Goal: Information Seeking & Learning: Find specific fact

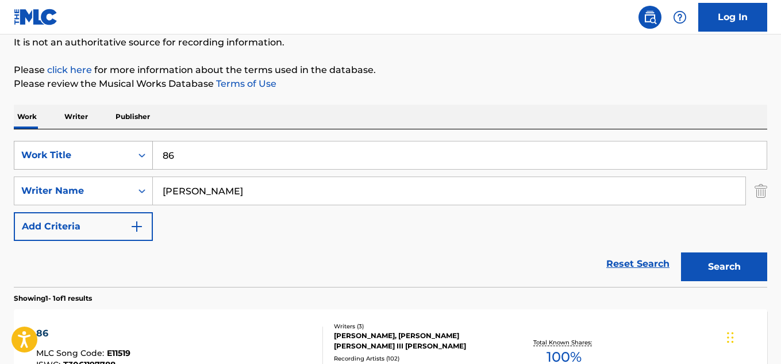
drag, startPoint x: 193, startPoint y: 153, endPoint x: 141, endPoint y: 159, distance: 52.0
click at [141, 159] on div "SearchWithCriteria48c43bc6-7df7-45fb-b83f-01bfcb24e1f4 Work Title 86" at bounding box center [391, 155] width 754 height 29
paste input "PIECE BY PIECE"
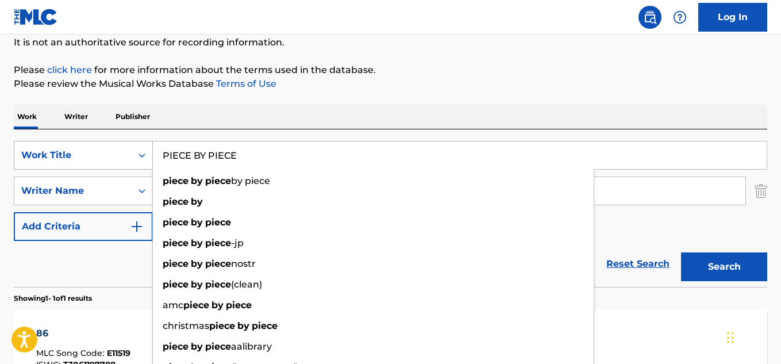
type input "PIECE BY PIECE"
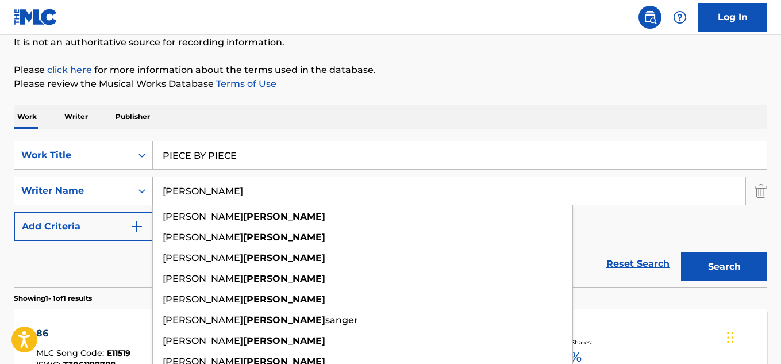
drag, startPoint x: 224, startPoint y: 185, endPoint x: 121, endPoint y: 187, distance: 102.9
click at [121, 187] on div "SearchWithCriteriad8f33cf8-f785-4ac2-a17b-1d5af8b19fdb Writer Name [PERSON_NAME…" at bounding box center [391, 190] width 754 height 29
paste input "[PERSON_NAME]"
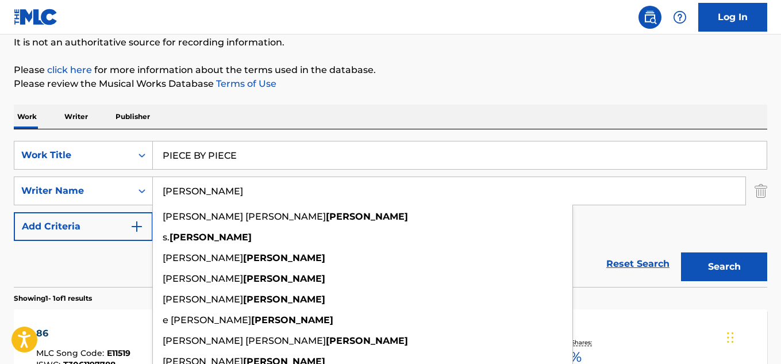
type input "[PERSON_NAME]"
click at [72, 262] on div "Reset Search Search" at bounding box center [391, 264] width 754 height 46
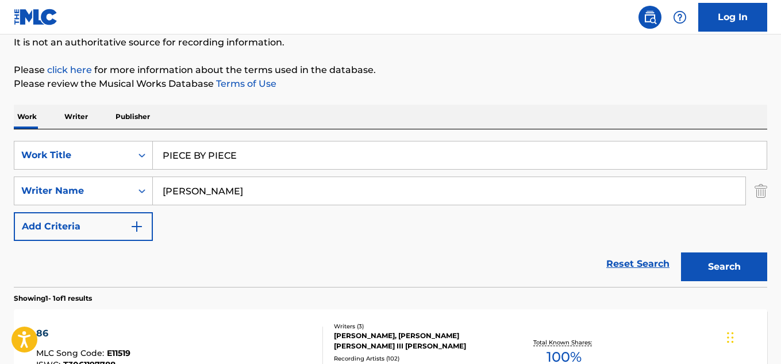
click at [718, 267] on button "Search" at bounding box center [724, 266] width 86 height 29
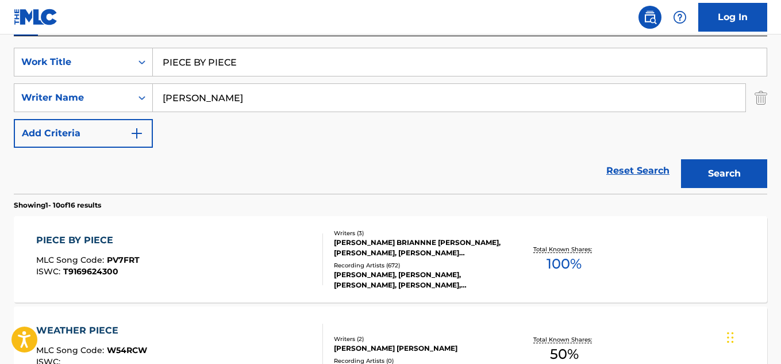
scroll to position [345, 0]
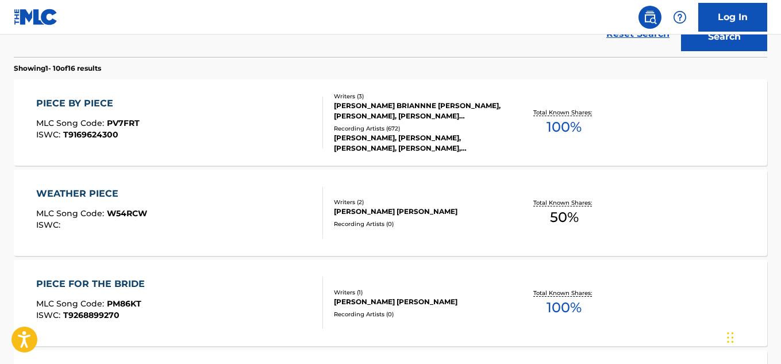
click at [443, 124] on div "Recording Artists ( 672 )" at bounding box center [418, 128] width 168 height 9
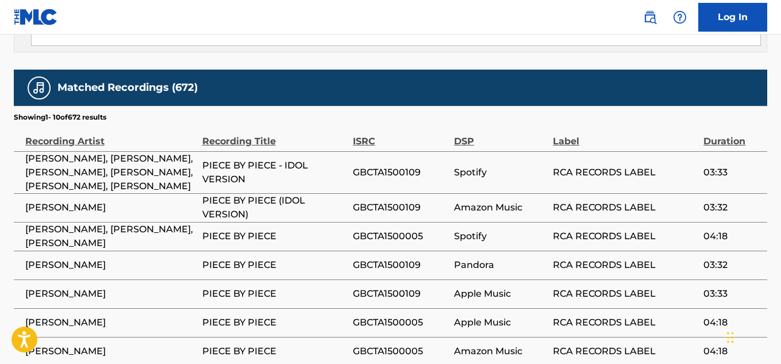
scroll to position [1365, 0]
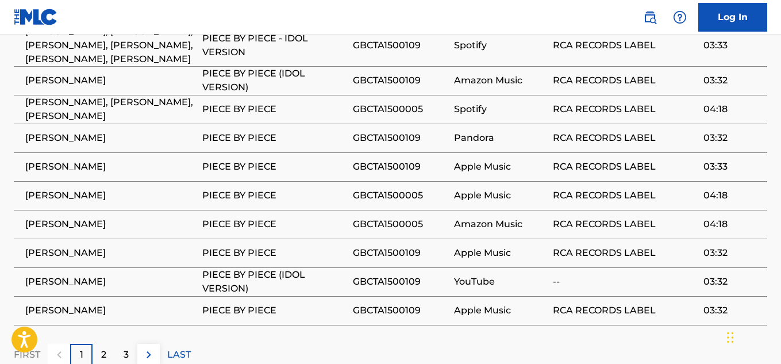
click at [153, 348] on img at bounding box center [149, 355] width 14 height 14
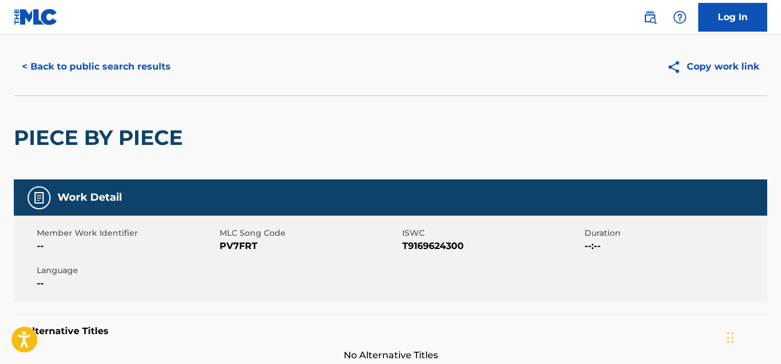
scroll to position [0, 0]
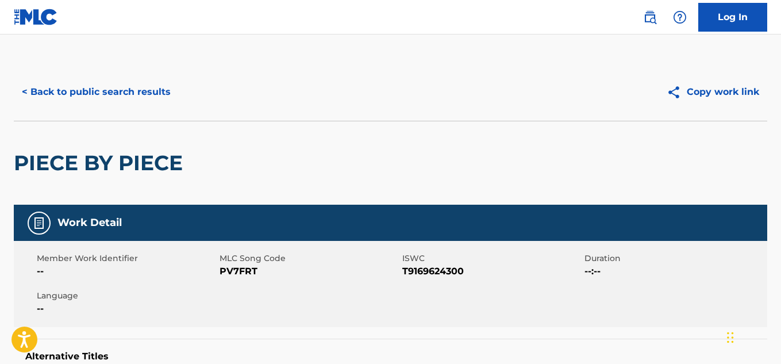
click at [137, 94] on button "< Back to public search results" at bounding box center [96, 92] width 165 height 29
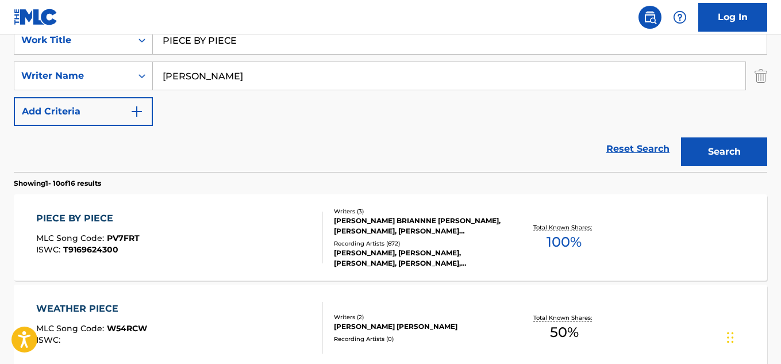
scroll to position [172, 0]
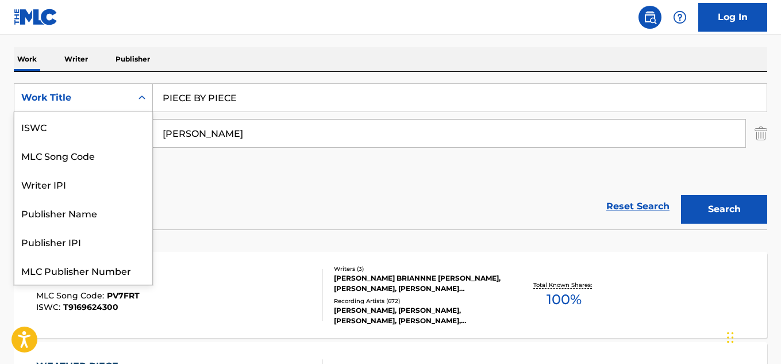
click at [106, 98] on div "Work Title" at bounding box center [72, 98] width 103 height 14
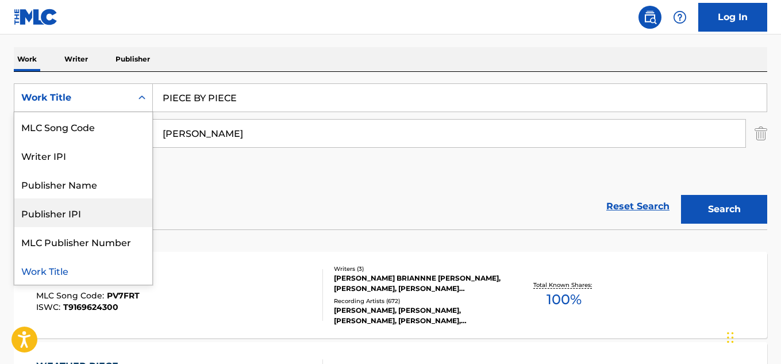
scroll to position [0, 0]
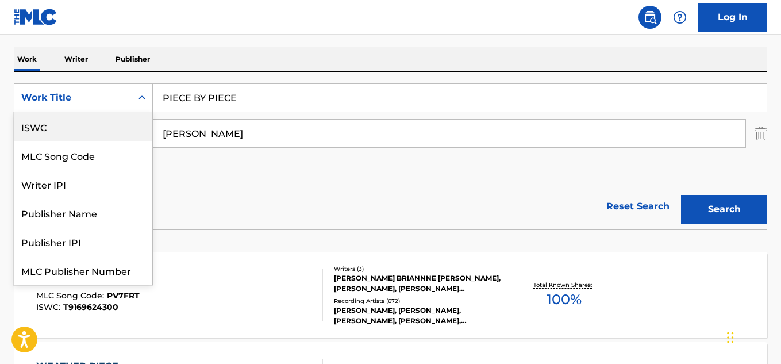
click at [93, 133] on div "ISWC" at bounding box center [83, 126] width 138 height 29
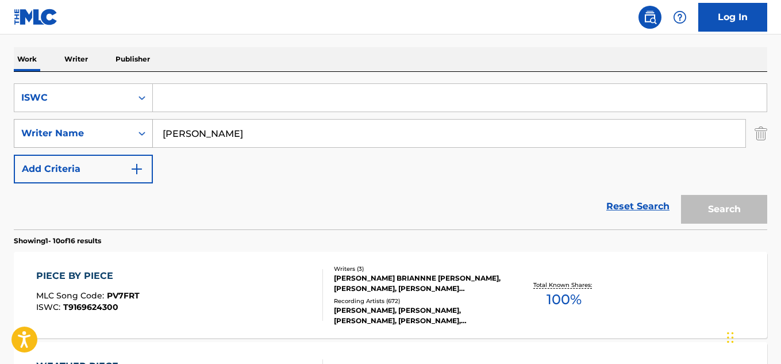
drag, startPoint x: 218, startPoint y: 130, endPoint x: 147, endPoint y: 140, distance: 72.4
click at [147, 140] on div "SearchWithCriteriad8f33cf8-f785-4ac2-a17b-1d5af8b19fdb Writer Name [PERSON_NAME]" at bounding box center [391, 133] width 754 height 29
click at [220, 104] on input "Search Form" at bounding box center [460, 98] width 614 height 28
paste input "T9058507623"
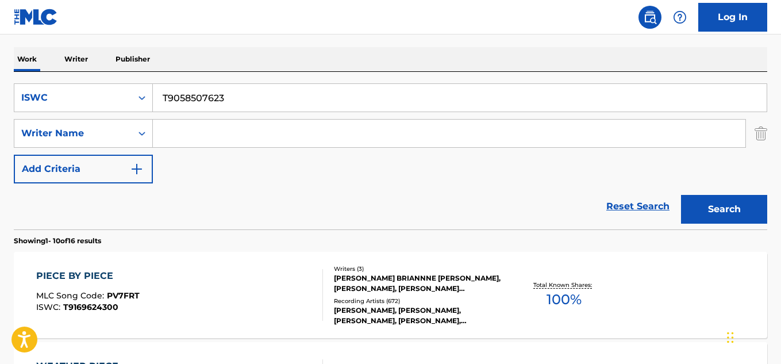
type input "T9058507623"
click at [744, 206] on button "Search" at bounding box center [724, 209] width 86 height 29
